Goal: Obtain resource: Download file/media

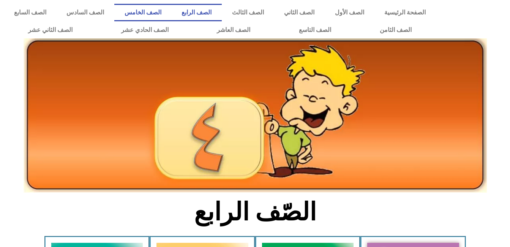
click at [171, 12] on link "الصف الخامس" at bounding box center [142, 12] width 57 height 17
click at [221, 11] on link "الصف الرابع" at bounding box center [196, 12] width 50 height 17
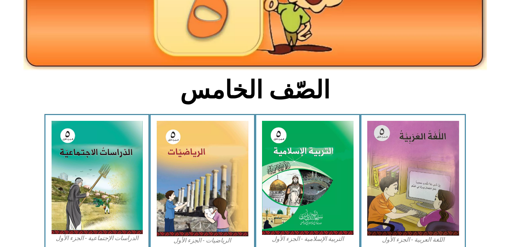
scroll to position [125, 0]
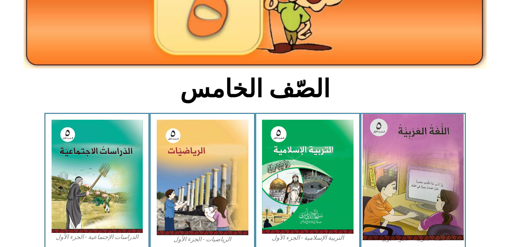
click at [430, 128] on img at bounding box center [413, 177] width 101 height 126
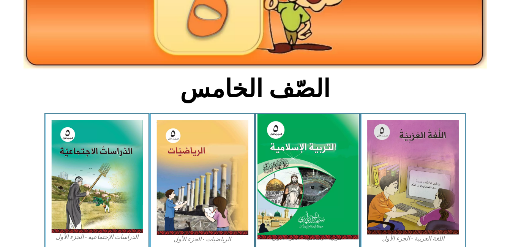
click at [327, 160] on img at bounding box center [307, 177] width 101 height 126
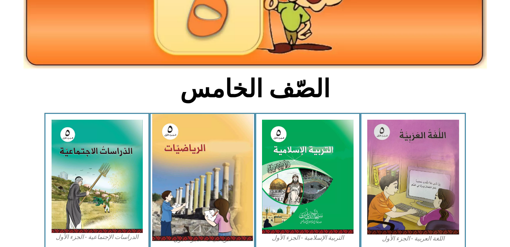
click at [185, 153] on img at bounding box center [202, 177] width 101 height 127
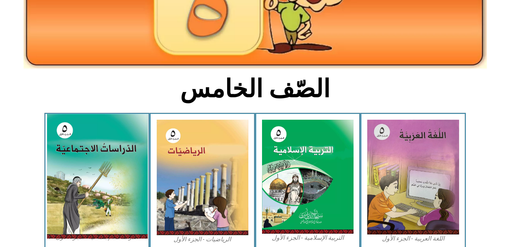
drag, startPoint x: 111, startPoint y: 148, endPoint x: 94, endPoint y: 156, distance: 18.4
click at [94, 156] on img at bounding box center [96, 176] width 101 height 125
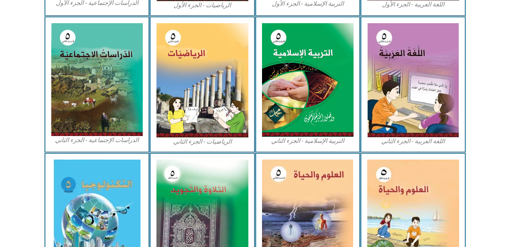
scroll to position [363, 0]
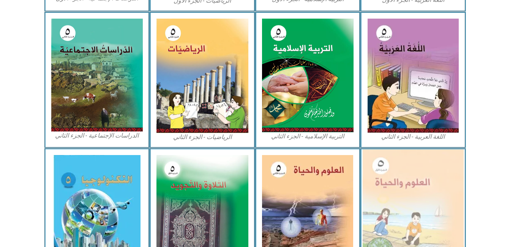
click at [446, 192] on img at bounding box center [413, 211] width 101 height 124
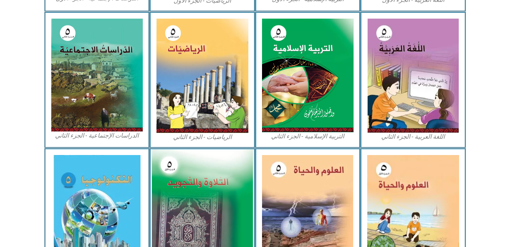
click at [191, 181] on img at bounding box center [202, 211] width 101 height 124
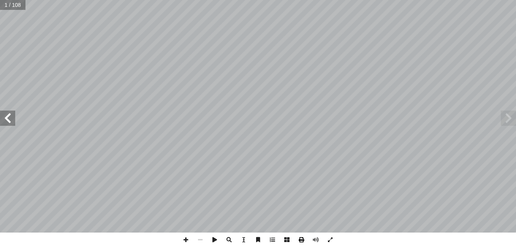
click at [302, 241] on span at bounding box center [301, 239] width 14 height 14
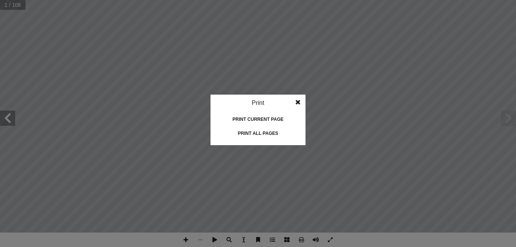
click at [270, 134] on div "Print all pages" at bounding box center [258, 133] width 76 height 12
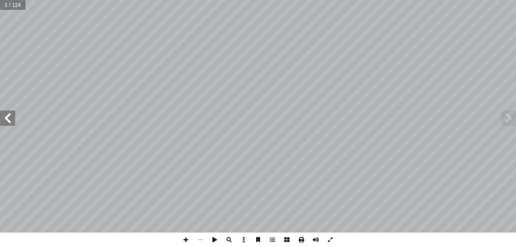
click at [301, 242] on span at bounding box center [301, 239] width 14 height 14
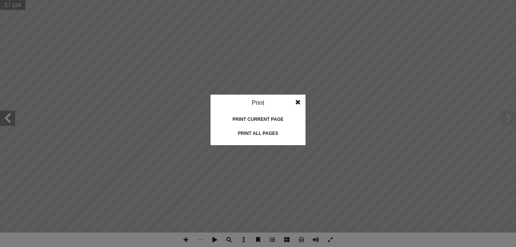
click at [256, 133] on div "Print all pages" at bounding box center [258, 133] width 76 height 12
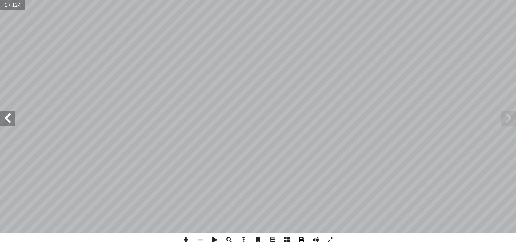
click at [303, 238] on span at bounding box center [301, 239] width 14 height 14
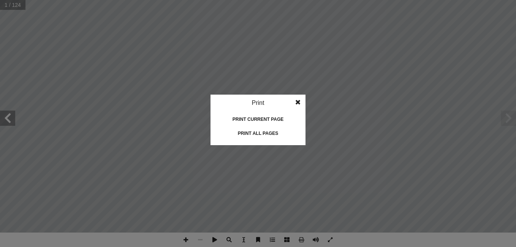
click at [261, 135] on div "Print all pages" at bounding box center [258, 133] width 76 height 12
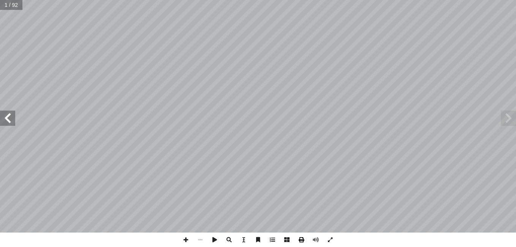
click at [303, 235] on span at bounding box center [301, 239] width 14 height 14
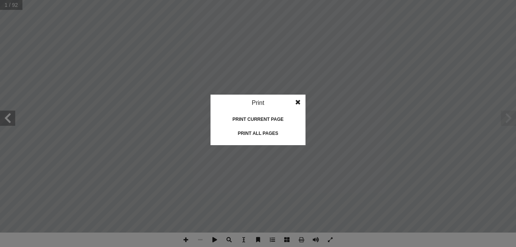
click at [272, 130] on div "Print all pages" at bounding box center [258, 133] width 76 height 12
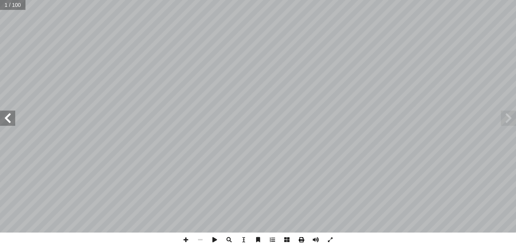
click at [302, 242] on span at bounding box center [301, 239] width 14 height 14
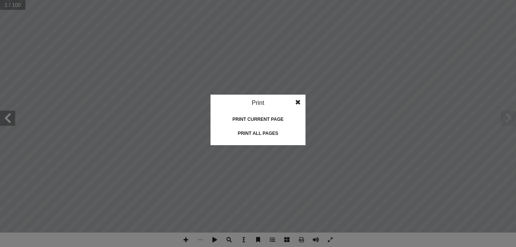
click at [253, 133] on div "Print all pages" at bounding box center [258, 133] width 76 height 12
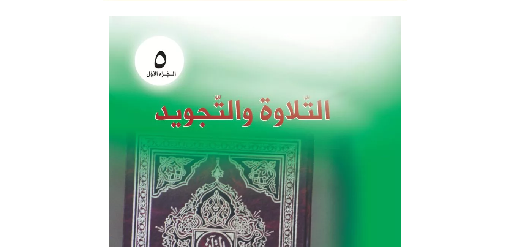
scroll to position [190, 0]
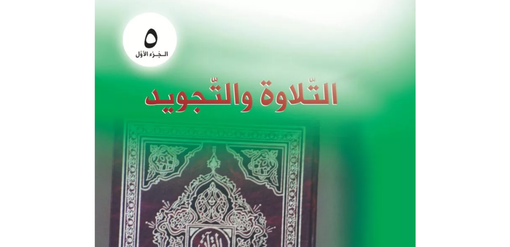
click at [357, 162] on img at bounding box center [255, 187] width 321 height 395
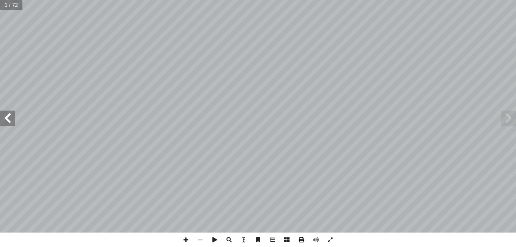
click at [301, 240] on span at bounding box center [301, 239] width 14 height 14
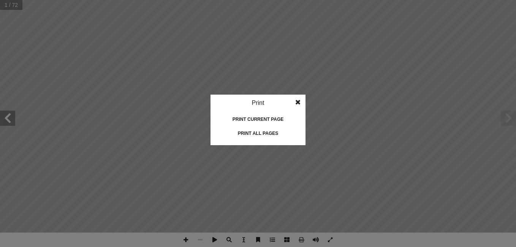
click at [250, 131] on div "Print all pages" at bounding box center [258, 133] width 76 height 12
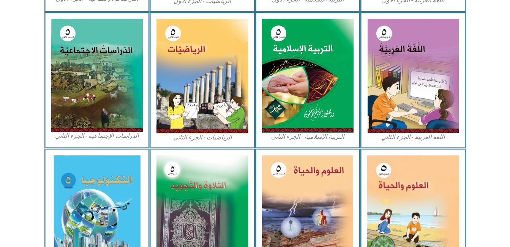
scroll to position [433, 0]
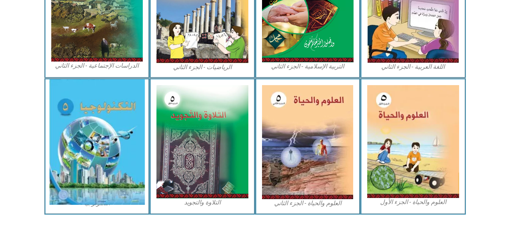
drag, startPoint x: 119, startPoint y: 174, endPoint x: 103, endPoint y: 156, distance: 24.5
drag, startPoint x: 103, startPoint y: 156, endPoint x: 88, endPoint y: 153, distance: 14.7
click at [88, 153] on img at bounding box center [97, 141] width 96 height 125
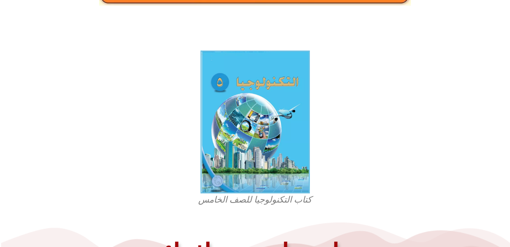
scroll to position [176, 0]
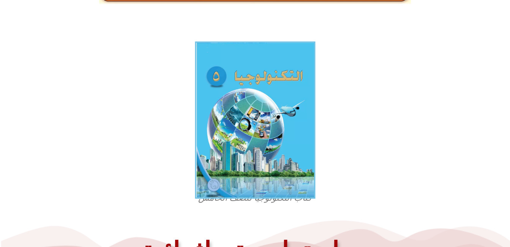
click at [259, 74] on img at bounding box center [255, 119] width 120 height 157
click at [224, 95] on img at bounding box center [255, 119] width 120 height 157
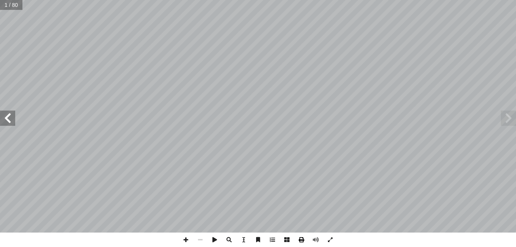
click at [305, 239] on span at bounding box center [301, 239] width 14 height 14
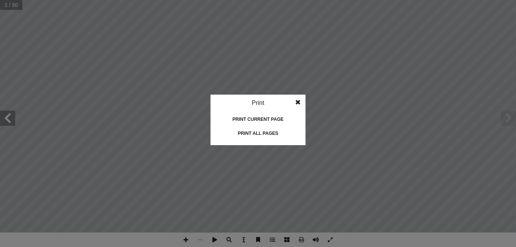
click at [248, 131] on div "Print all pages" at bounding box center [258, 133] width 76 height 12
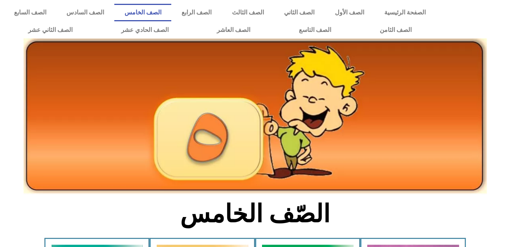
scroll to position [433, 0]
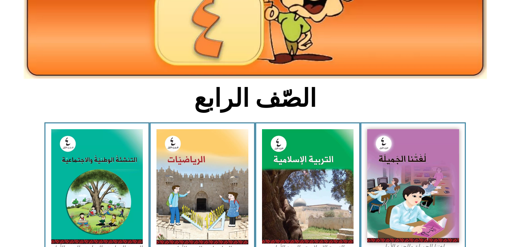
scroll to position [117, 0]
